Goal: Transaction & Acquisition: Book appointment/travel/reservation

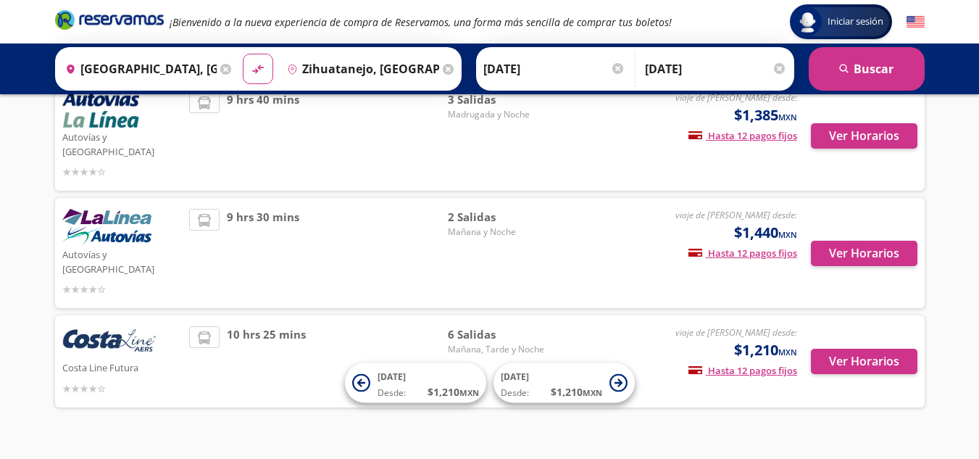
scroll to position [102, 0]
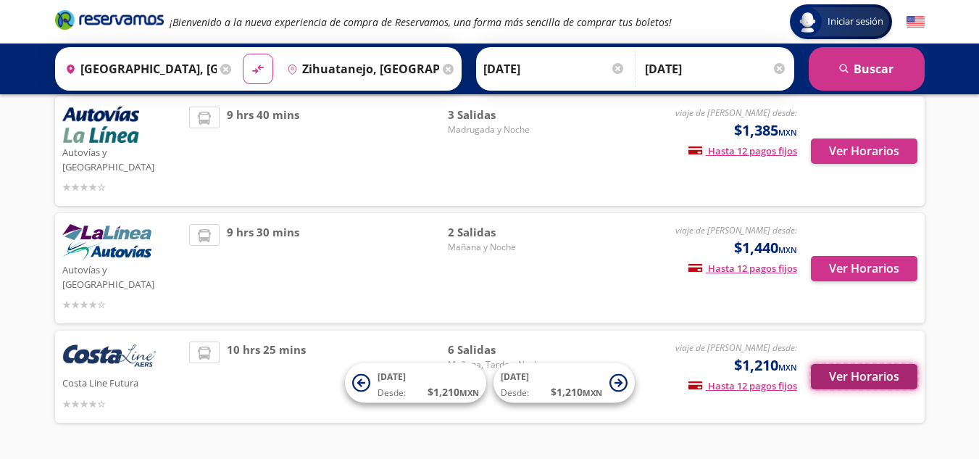
click at [845, 364] on button "Ver Horarios" at bounding box center [864, 376] width 107 height 25
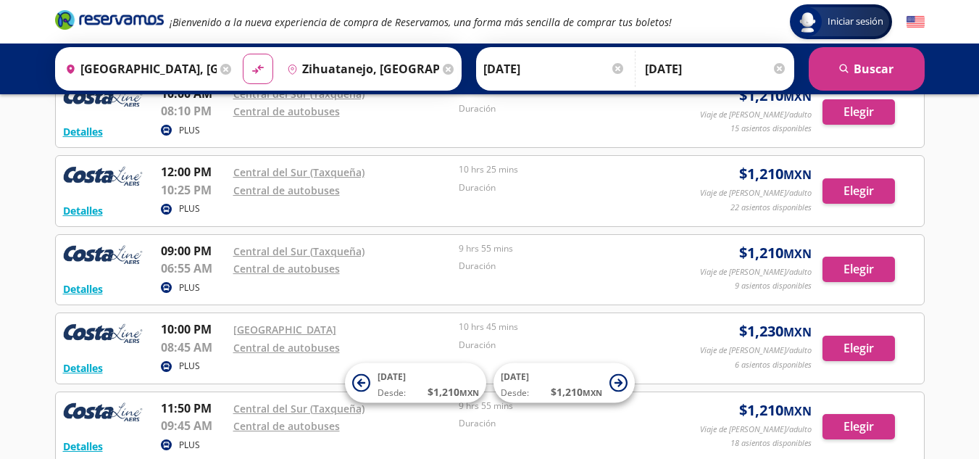
scroll to position [179, 0]
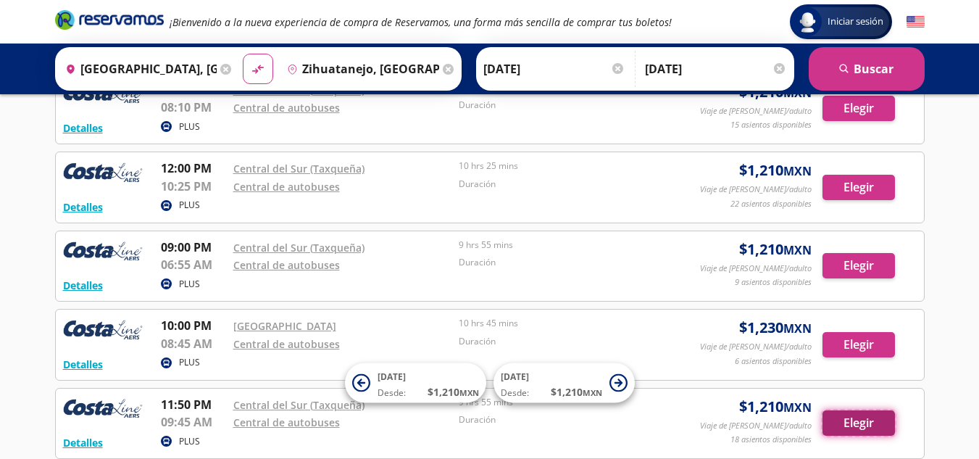
click at [841, 419] on button "Elegir" at bounding box center [858, 422] width 72 height 25
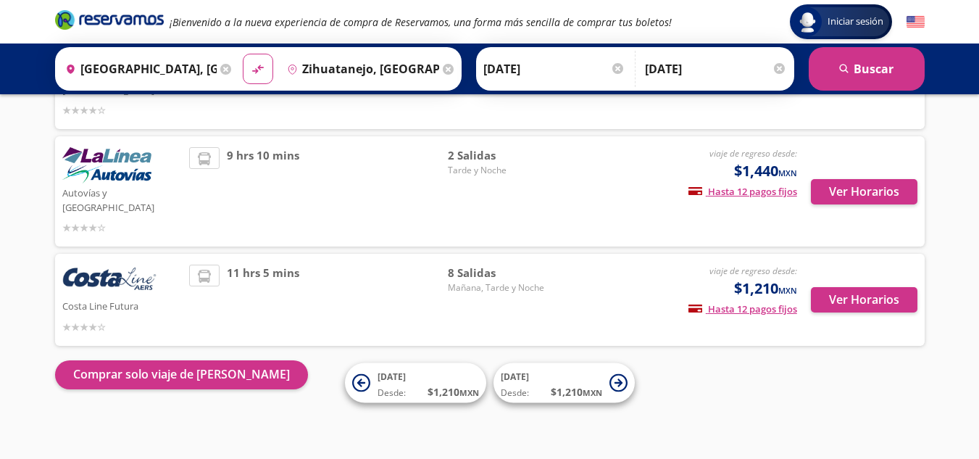
scroll to position [154, 0]
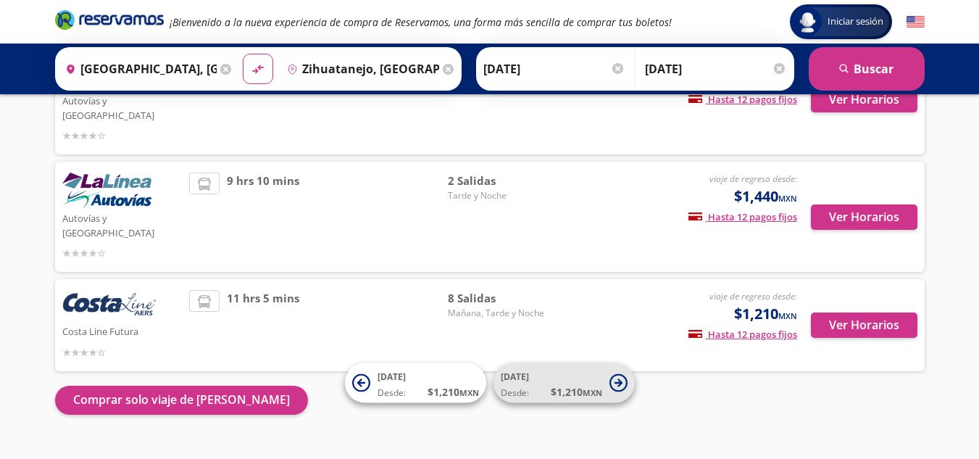
click at [620, 382] on icon at bounding box center [618, 382] width 8 height 8
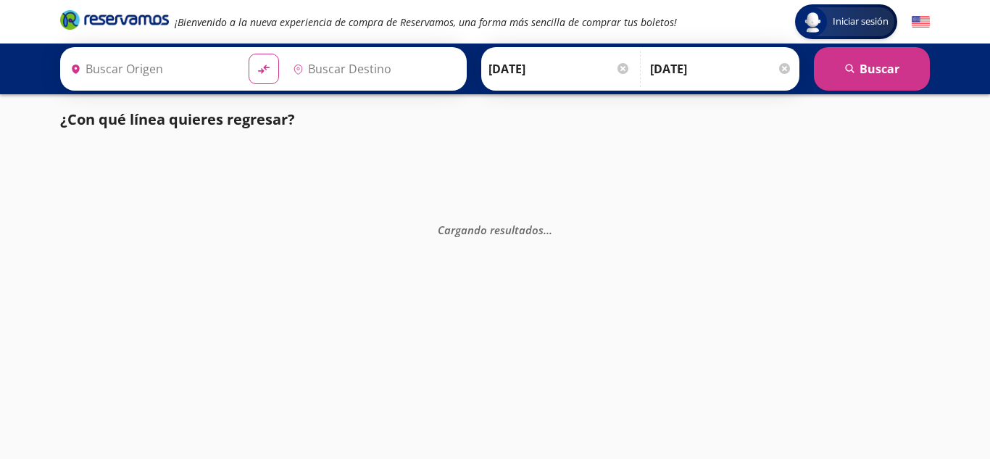
type input "[GEOGRAPHIC_DATA], [GEOGRAPHIC_DATA]"
type input "Zihuatanejo, [GEOGRAPHIC_DATA]"
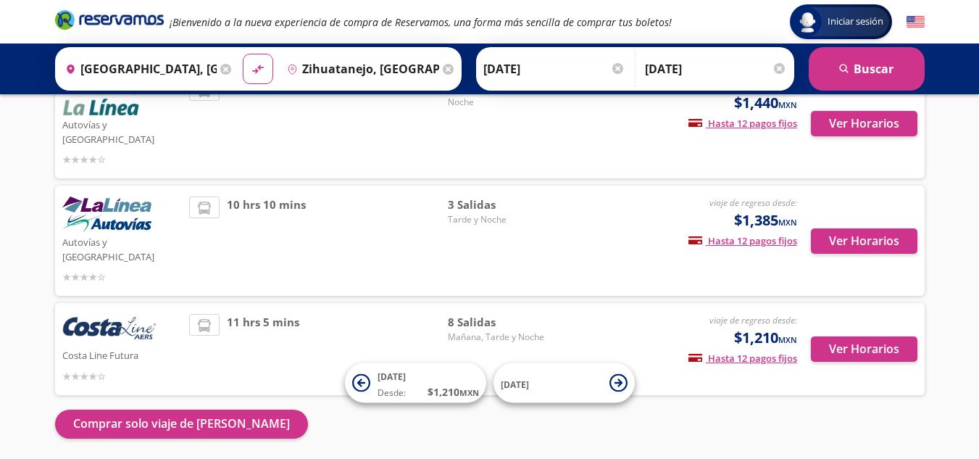
scroll to position [133, 0]
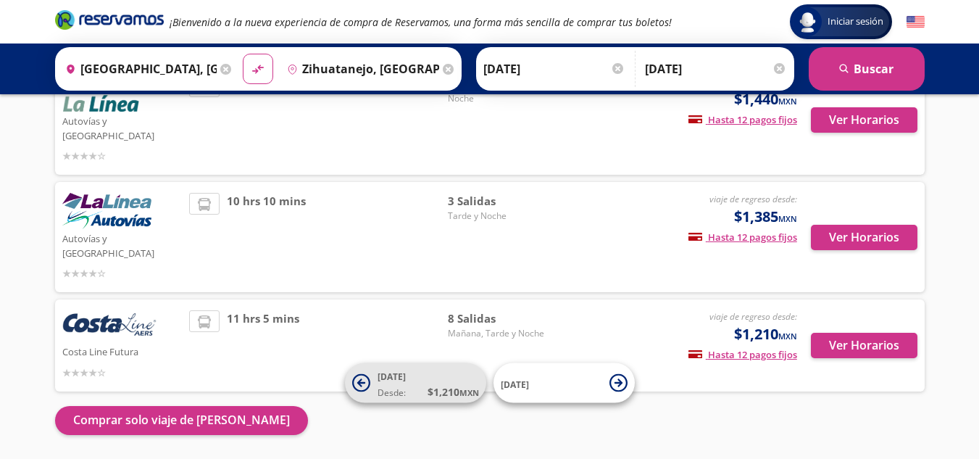
click at [414, 386] on span "Desde: $ 1,210 MXN" at bounding box center [428, 391] width 101 height 15
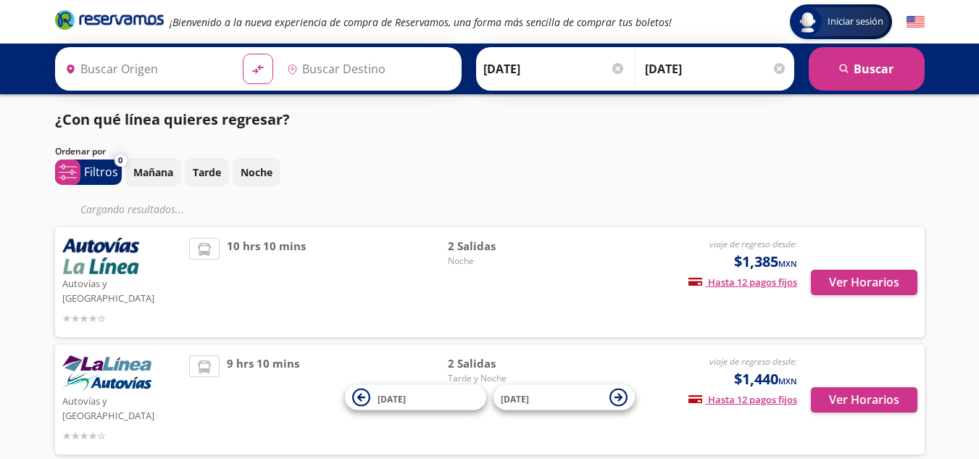
type input "[GEOGRAPHIC_DATA], [GEOGRAPHIC_DATA]"
type input "Zihuatanejo, [GEOGRAPHIC_DATA]"
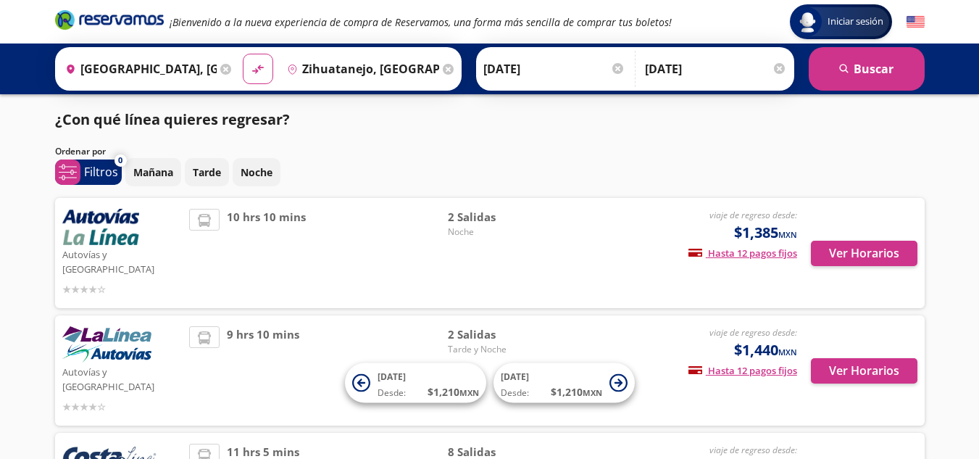
click at [414, 386] on span "Desde: $ 1,210 MXN" at bounding box center [428, 391] width 101 height 15
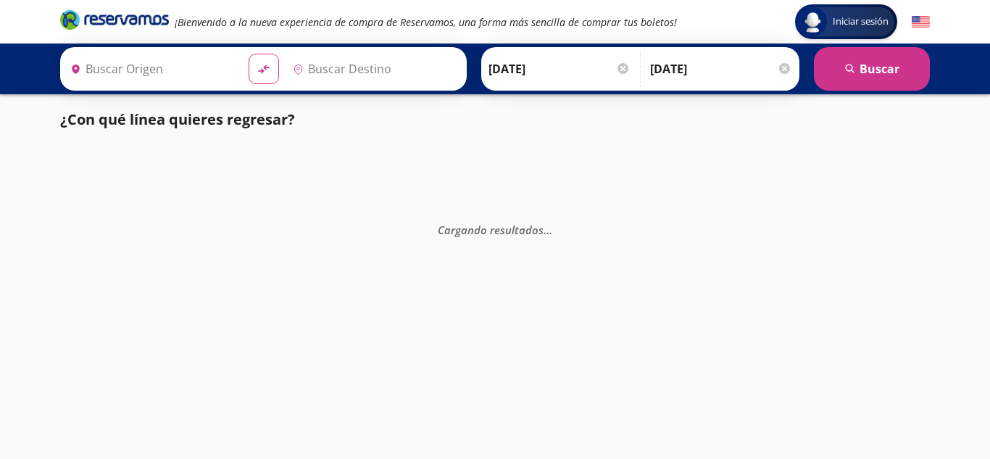
type input "[GEOGRAPHIC_DATA], [GEOGRAPHIC_DATA]"
type input "Zihuatanejo, [GEOGRAPHIC_DATA]"
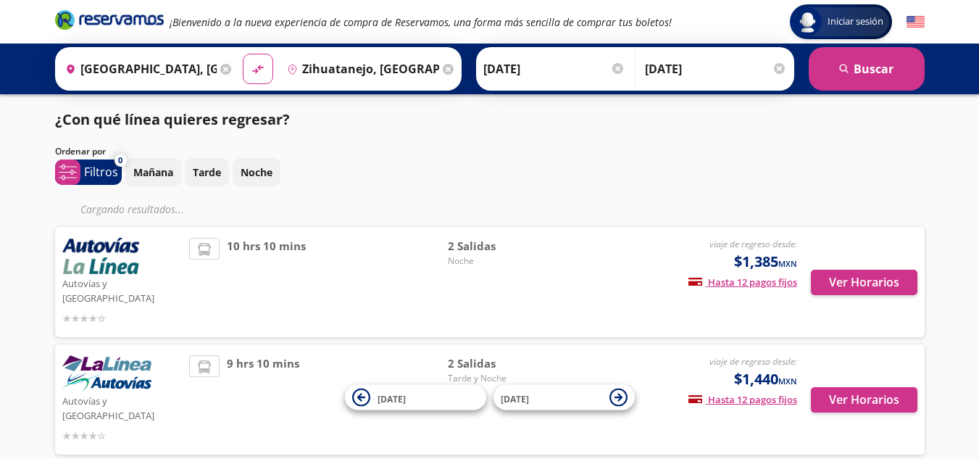
click at [738, 64] on input "[DATE]" at bounding box center [716, 69] width 142 height 36
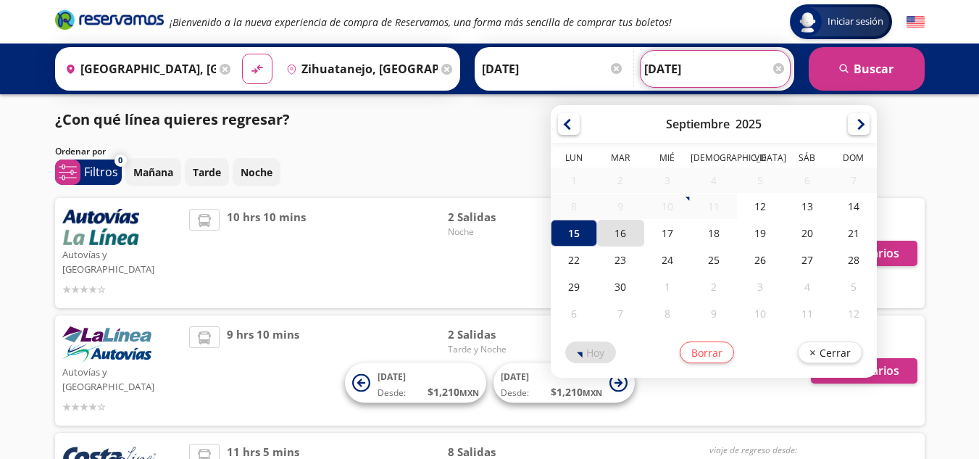
click at [615, 228] on div "16" at bounding box center [620, 233] width 46 height 27
type input "[DATE]"
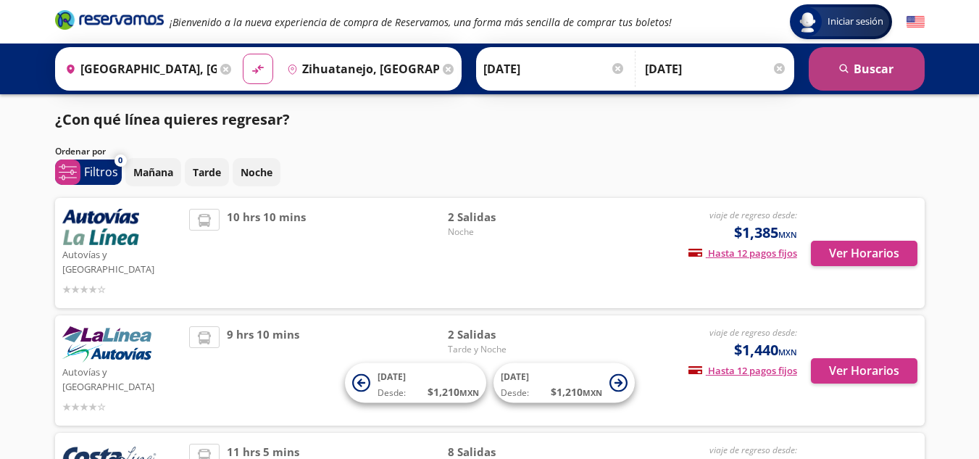
click at [843, 69] on icon "search" at bounding box center [844, 69] width 11 height 11
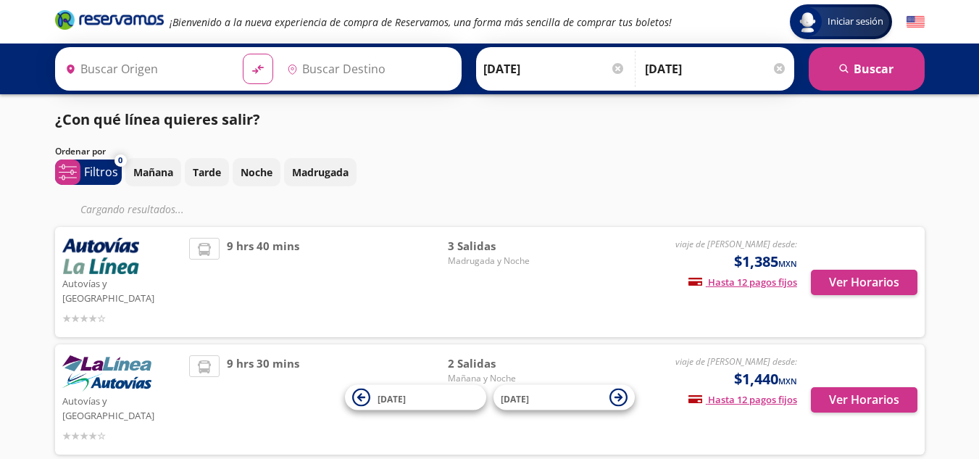
type input "[GEOGRAPHIC_DATA], [GEOGRAPHIC_DATA]"
type input "Zihuatanejo, [GEOGRAPHIC_DATA]"
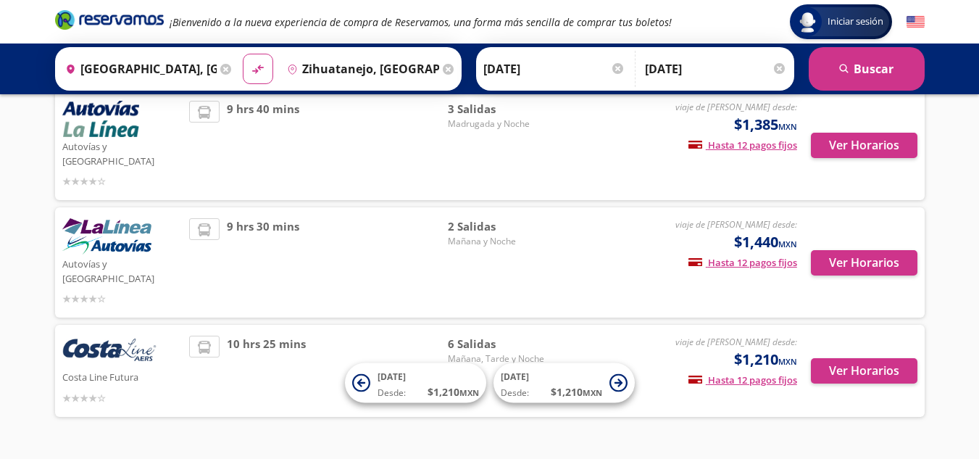
scroll to position [117, 0]
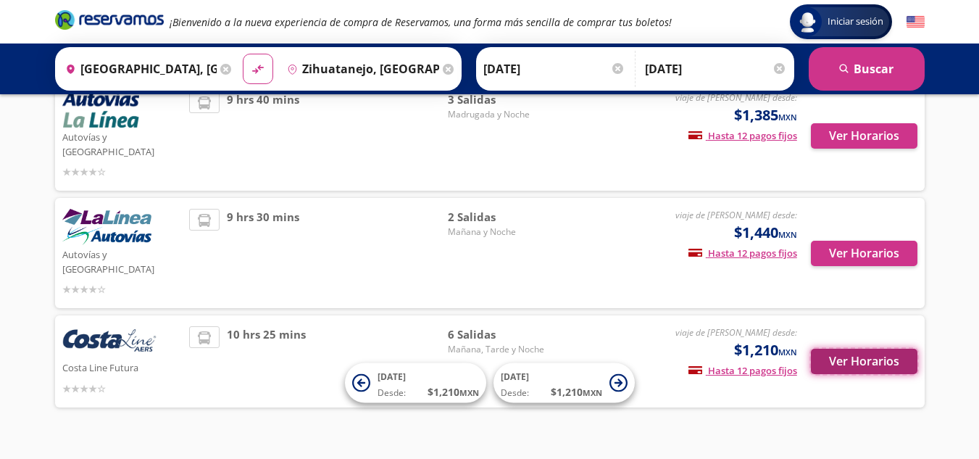
click at [844, 349] on button "Ver Horarios" at bounding box center [864, 361] width 107 height 25
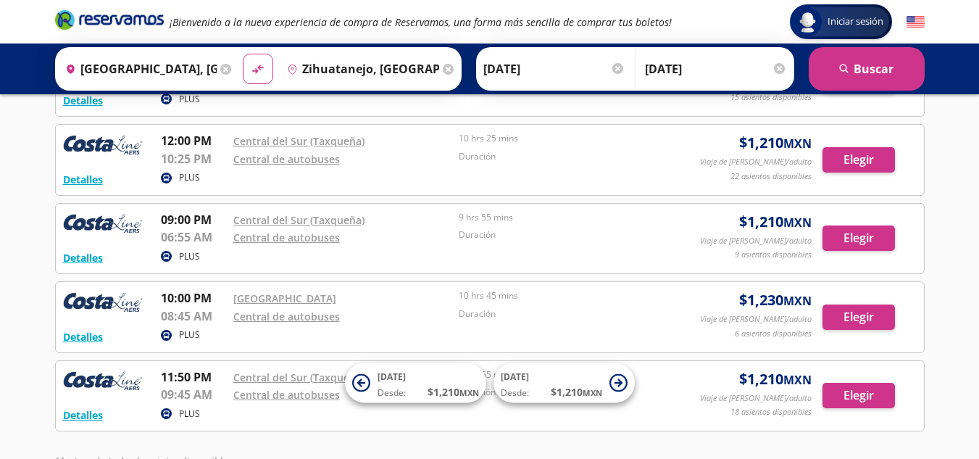
scroll to position [207, 0]
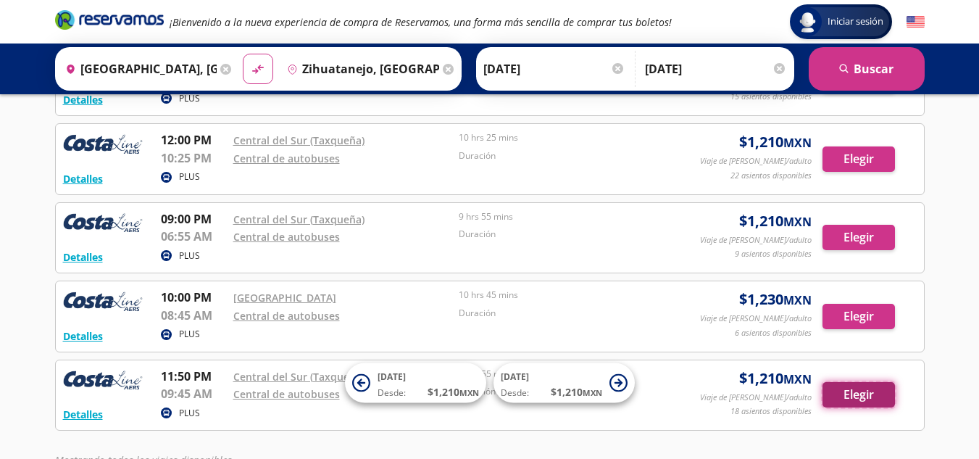
click at [841, 389] on button "Elegir" at bounding box center [858, 394] width 72 height 25
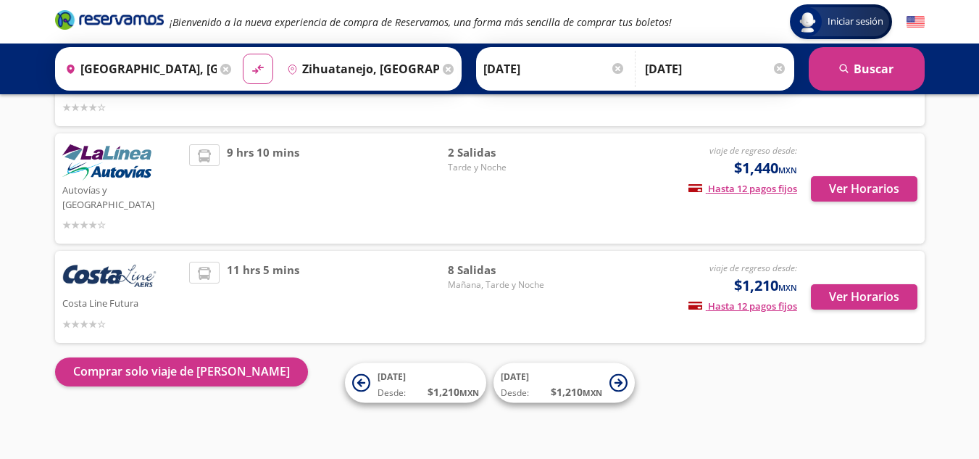
scroll to position [154, 0]
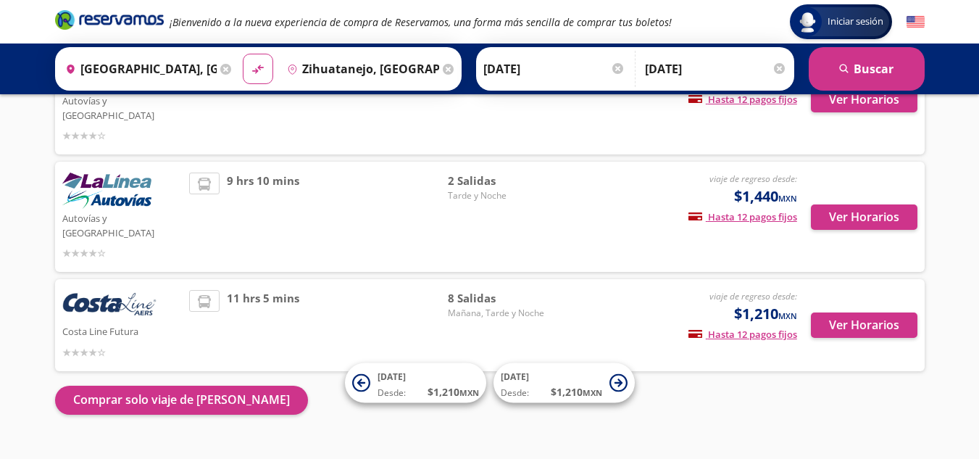
click at [601, 305] on div "viaje de regreso desde: $1,210 MXN Hasta 12 pagos fijos Pagos fijos en compras …" at bounding box center [677, 325] width 240 height 70
click at [822, 312] on button "Ver Horarios" at bounding box center [864, 324] width 107 height 25
